Goal: Use online tool/utility: Utilize a website feature to perform a specific function

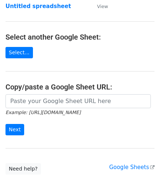
scroll to position [73, 0]
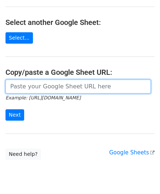
click at [36, 84] on input "url" at bounding box center [77, 86] width 145 height 14
paste input "https://docs.google.com/spreadsheets/d/12T1Fnp6GqfHsLnATC6yy_rCxo8jBeERroaMNZ0s…"
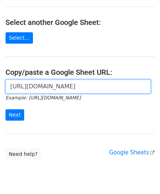
scroll to position [0, 155]
type input "https://docs.google.com/spreadsheets/d/12T1Fnp6GqfHsLnATC6yy_rCxo8jBeERroaMNZ0s…"
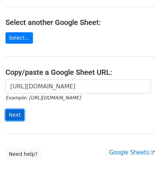
click at [16, 110] on input "Next" at bounding box center [14, 114] width 19 height 11
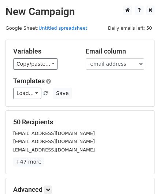
scroll to position [89, 0]
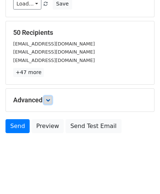
click at [50, 100] on icon at bounding box center [48, 100] width 4 height 4
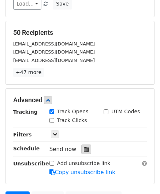
click at [84, 147] on icon at bounding box center [86, 148] width 5 height 5
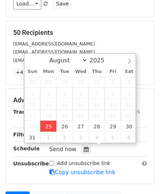
type input "[DATE] 12:00"
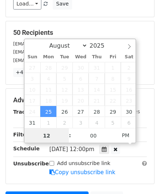
paste input "Hour"
type input "2"
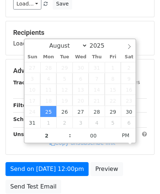
type input "[DATE] 14:00"
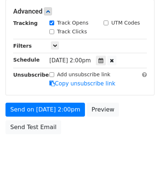
scroll to position [178, 0]
